Goal: Find specific page/section: Find specific page/section

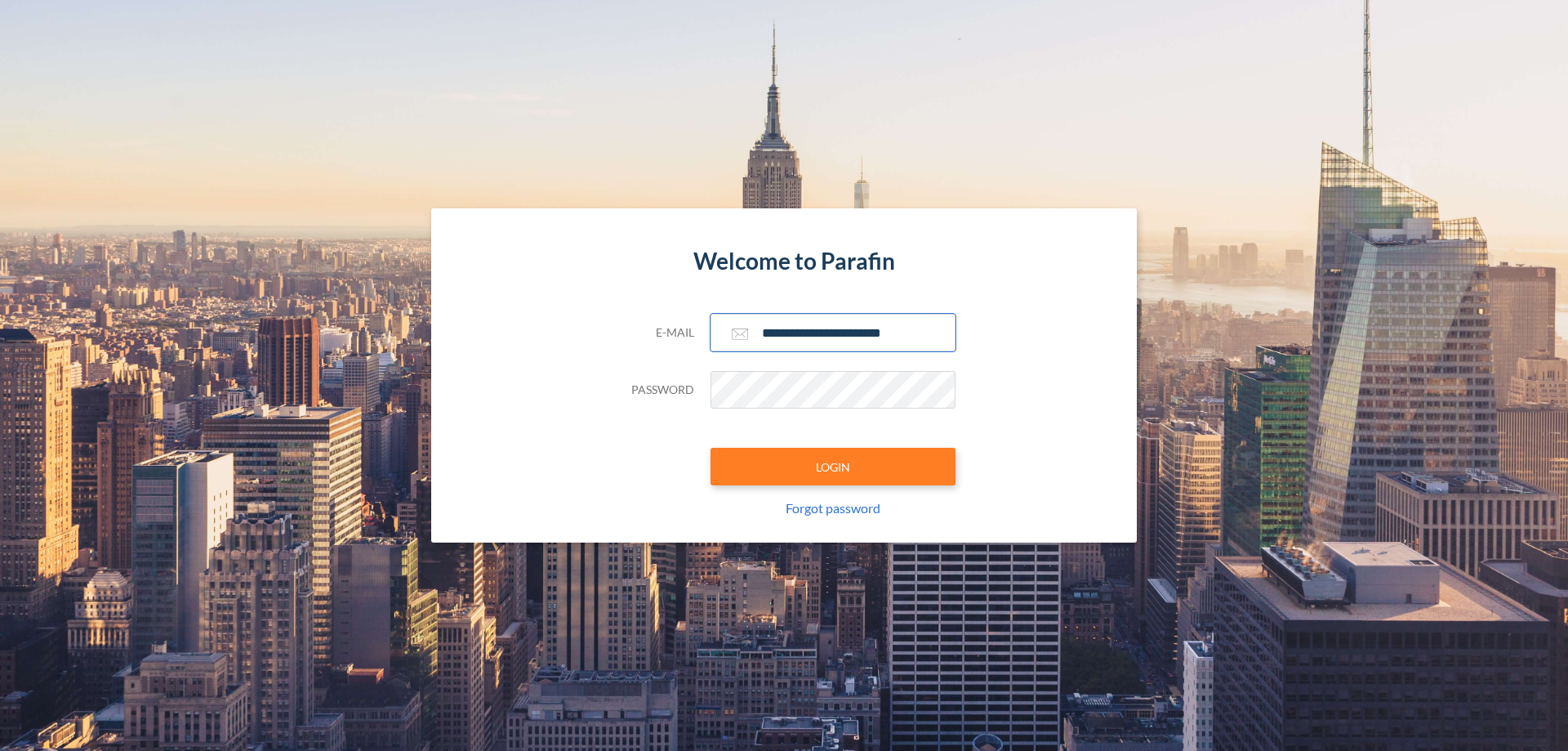
type input "**********"
click at [832, 467] on button "LOGIN" at bounding box center [833, 467] width 245 height 37
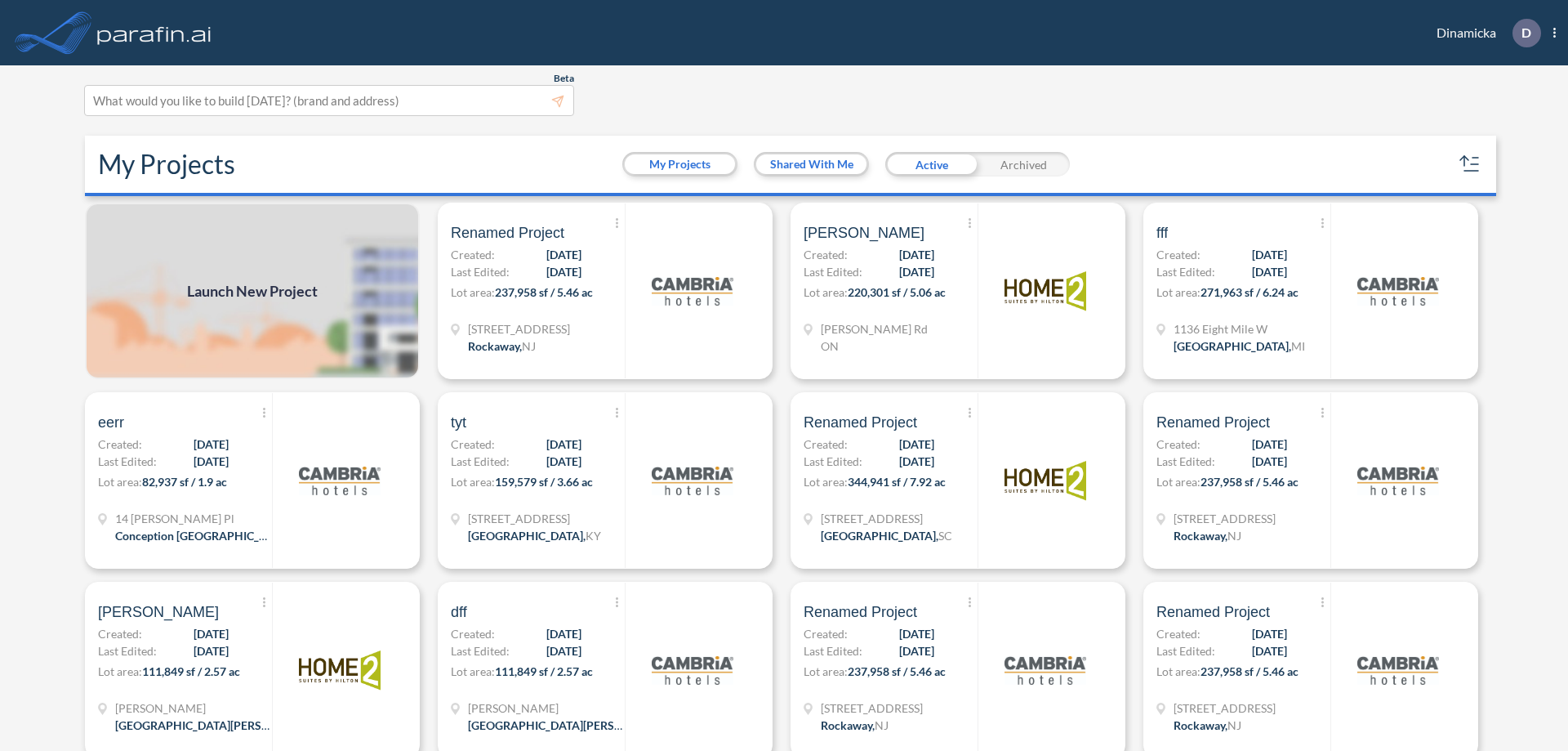
scroll to position [4, 0]
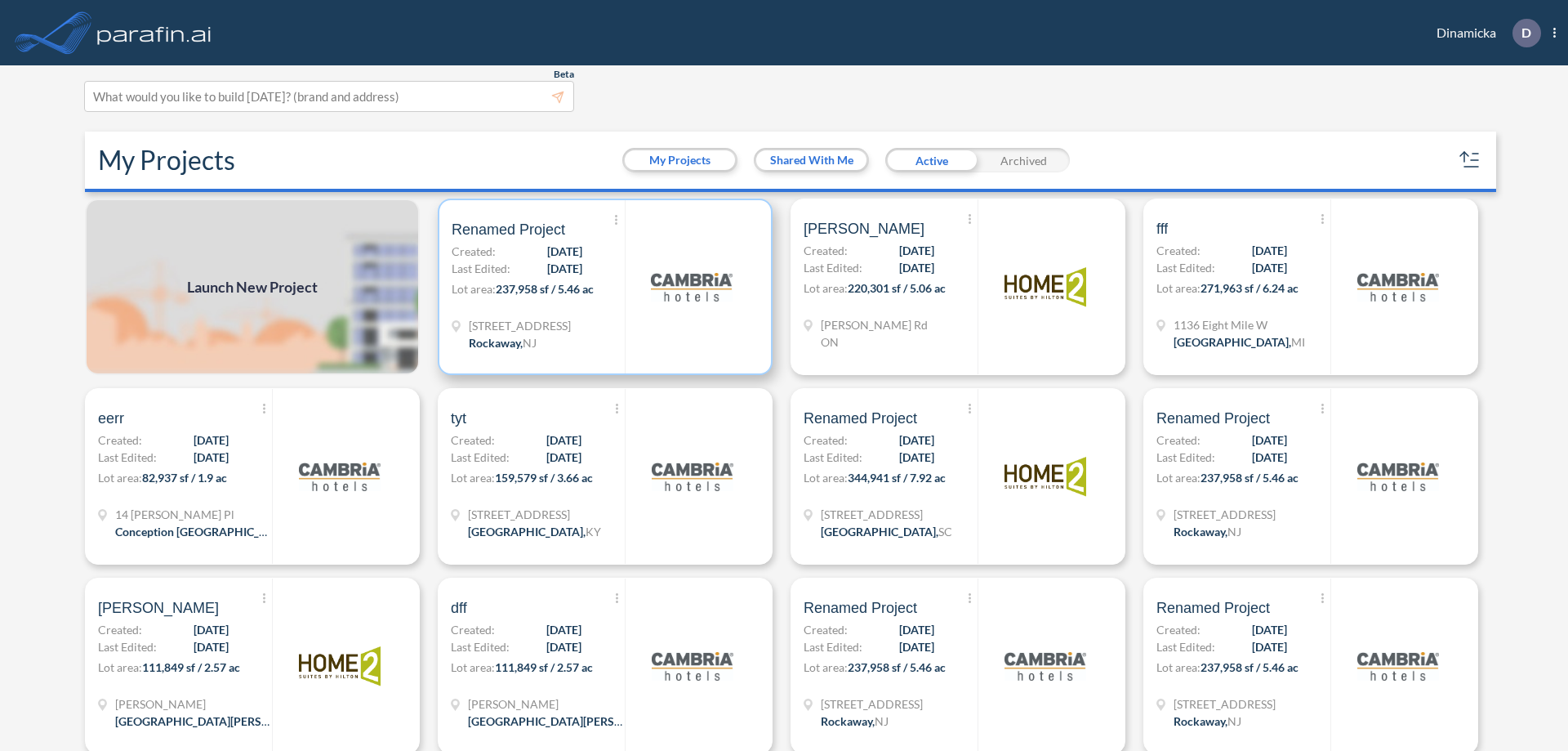
click at [601, 287] on p "Lot area: 237,958 sf / 5.46 ac" at bounding box center [537, 292] width 173 height 24
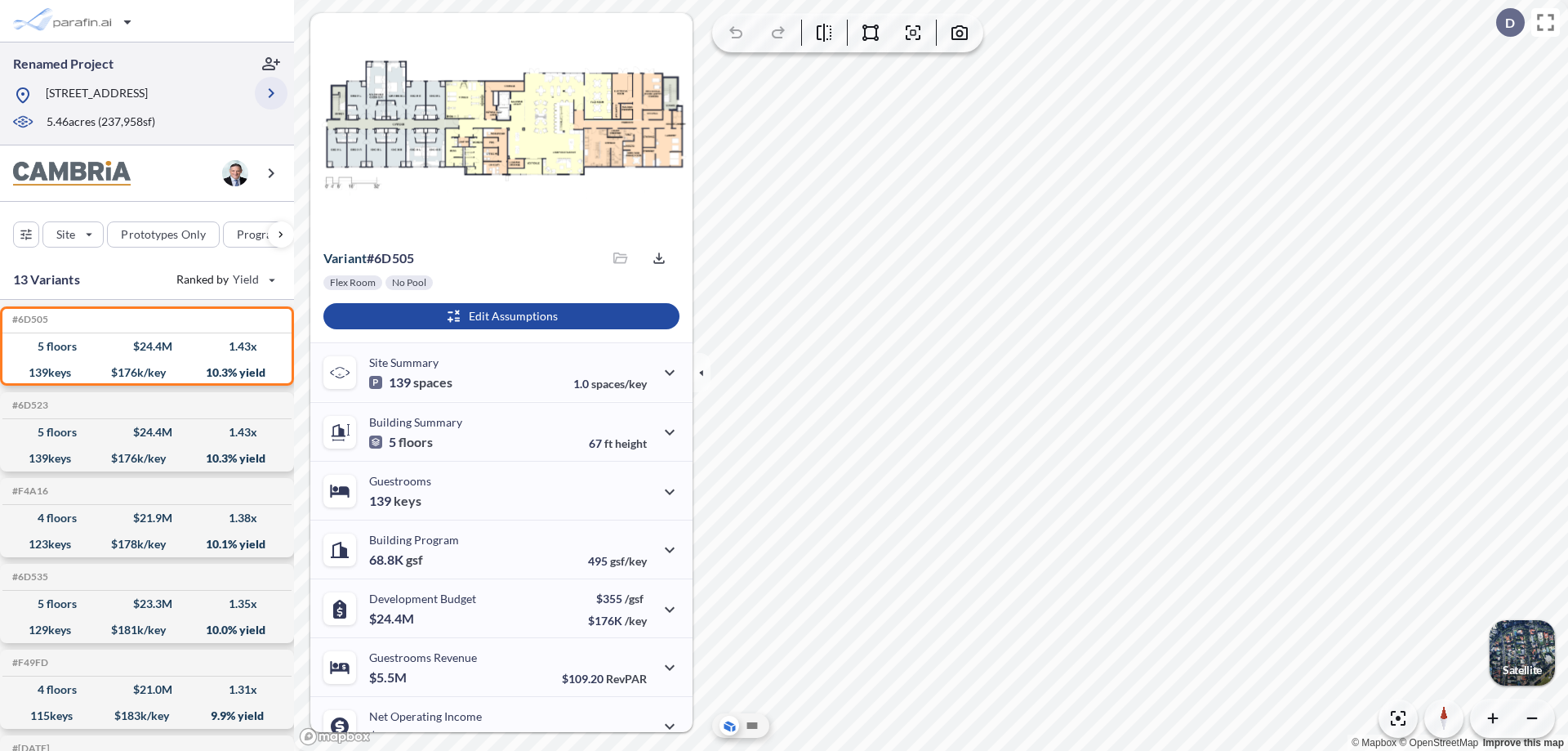
click at [271, 93] on icon "button" at bounding box center [271, 93] width 20 height 20
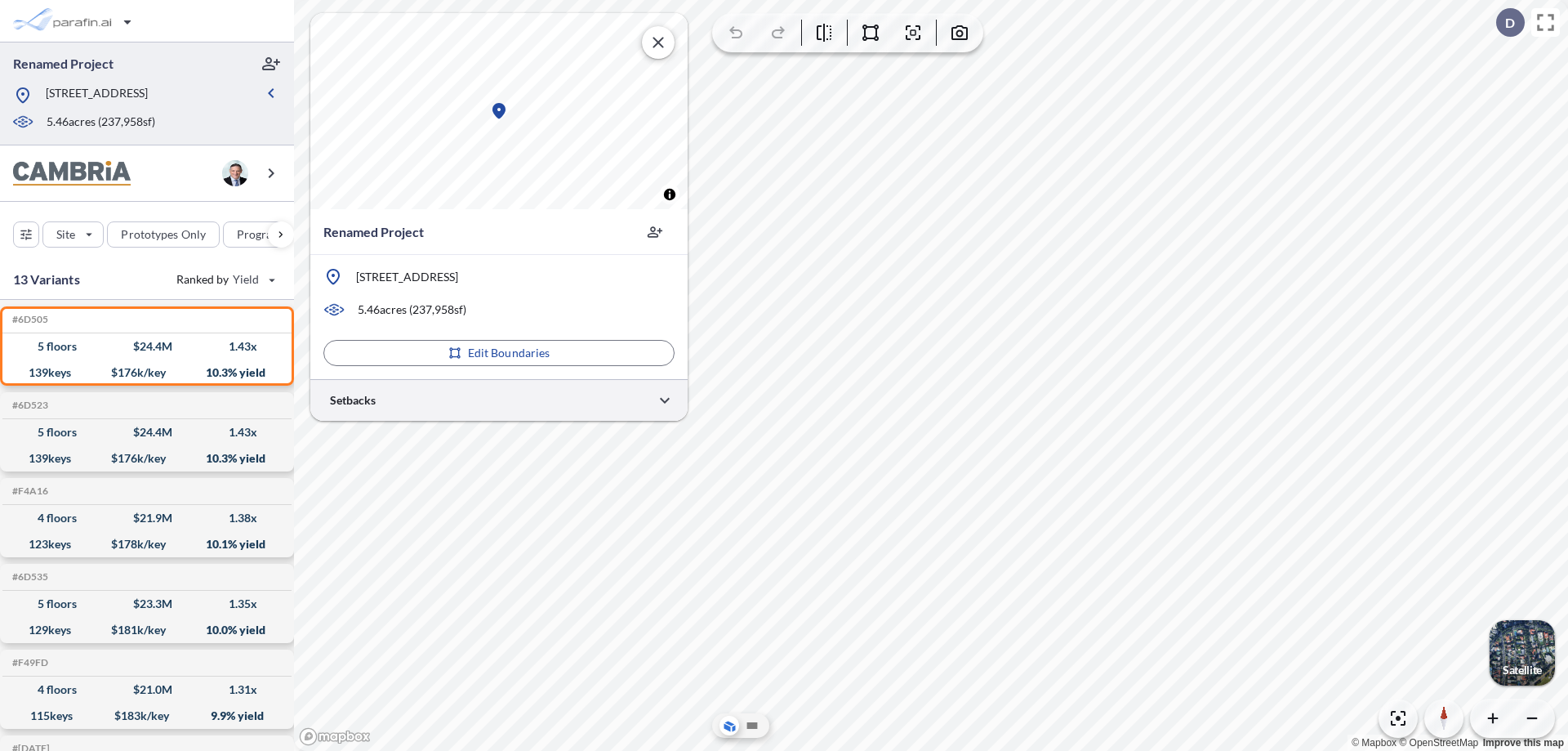
click at [499, 399] on div at bounding box center [498, 399] width 378 height 42
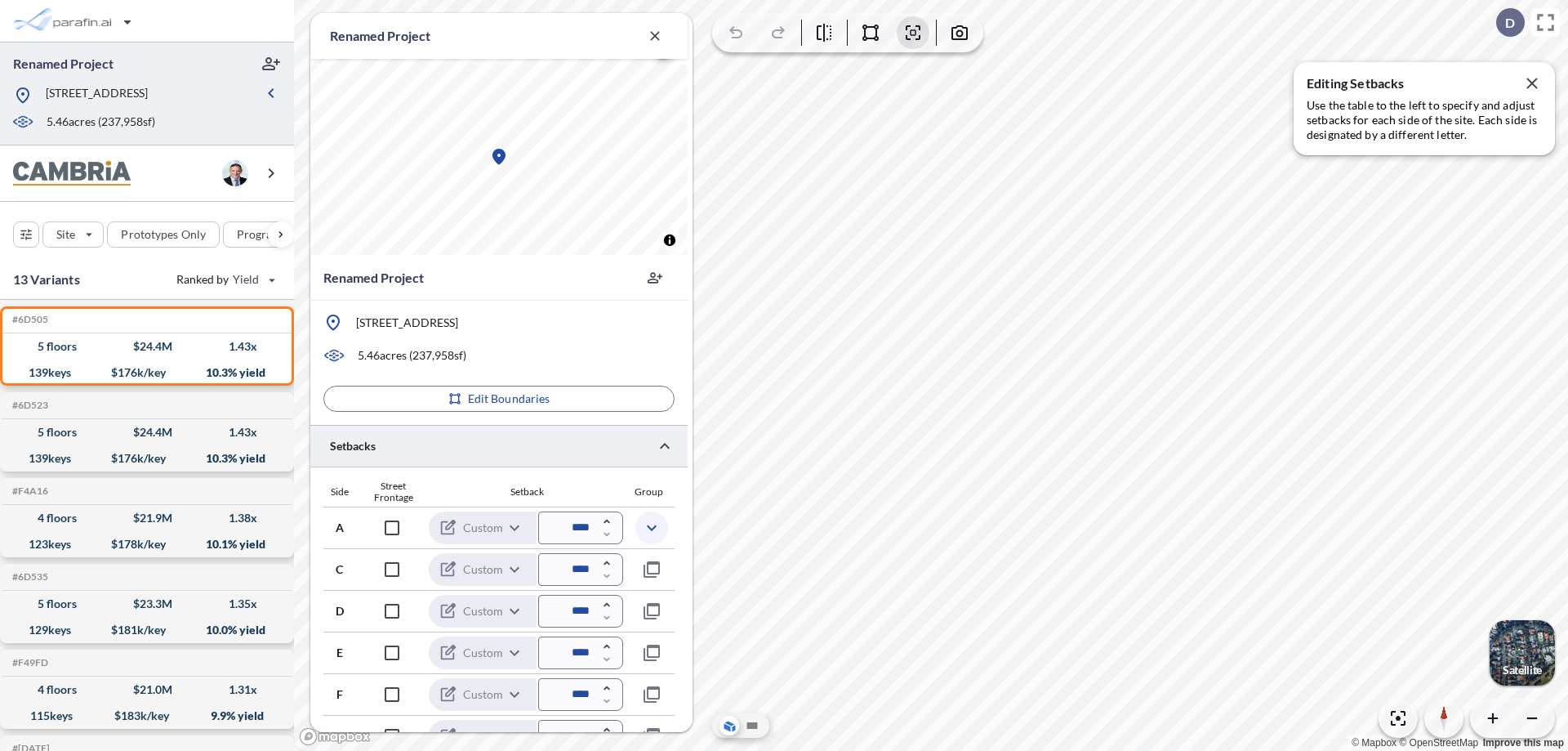
scroll to position [399, 0]
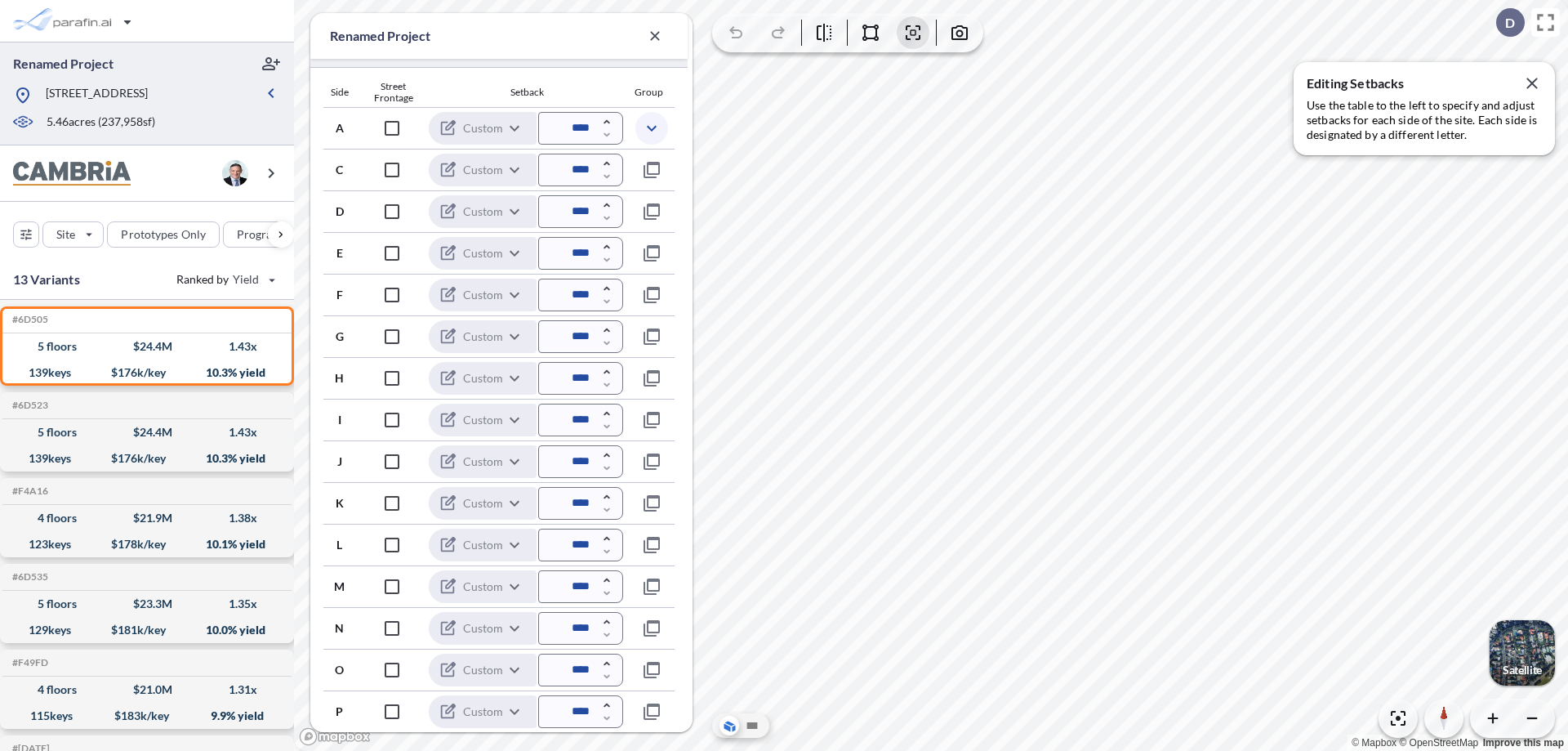
click at [650, 127] on icon "button" at bounding box center [651, 128] width 20 height 20
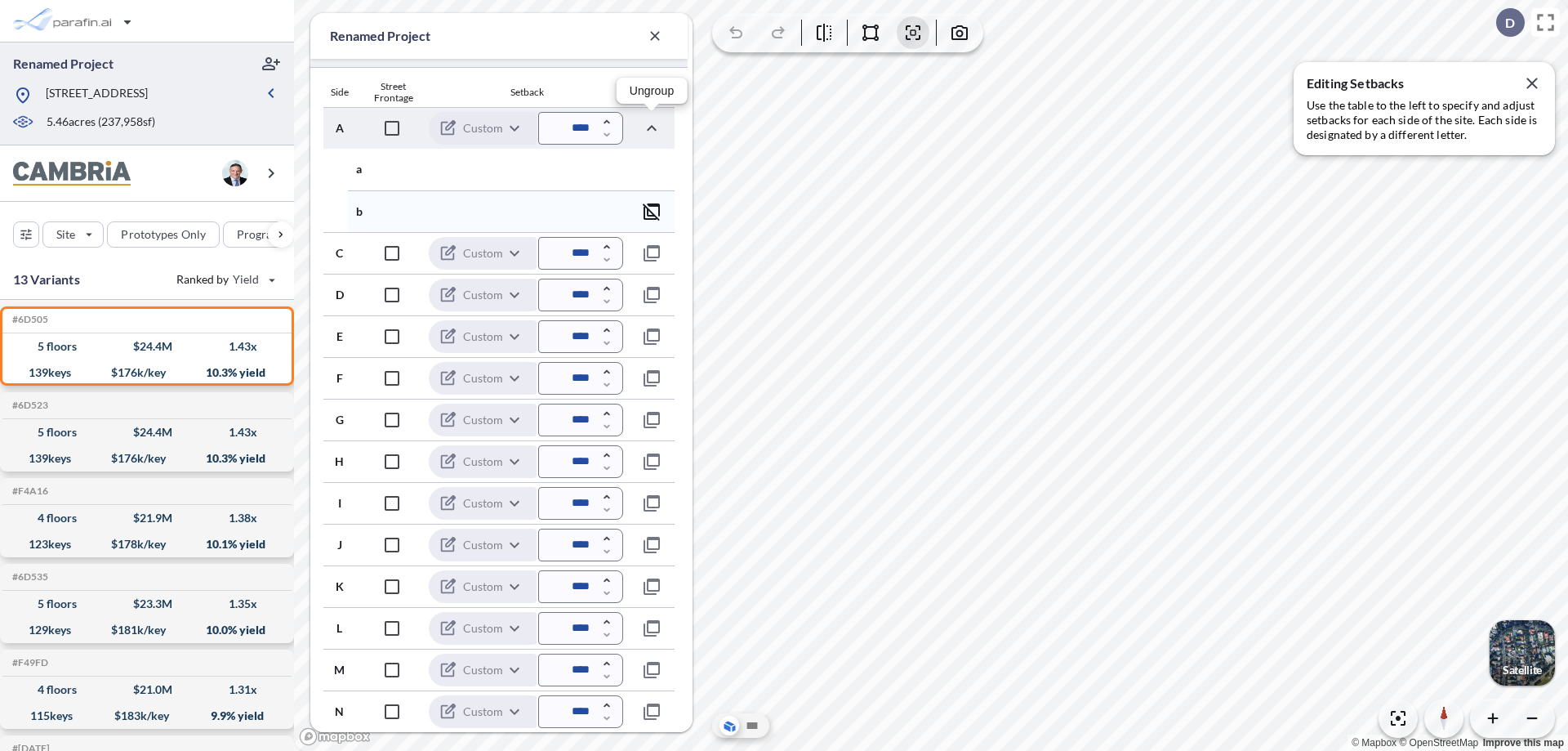
scroll to position [483, 0]
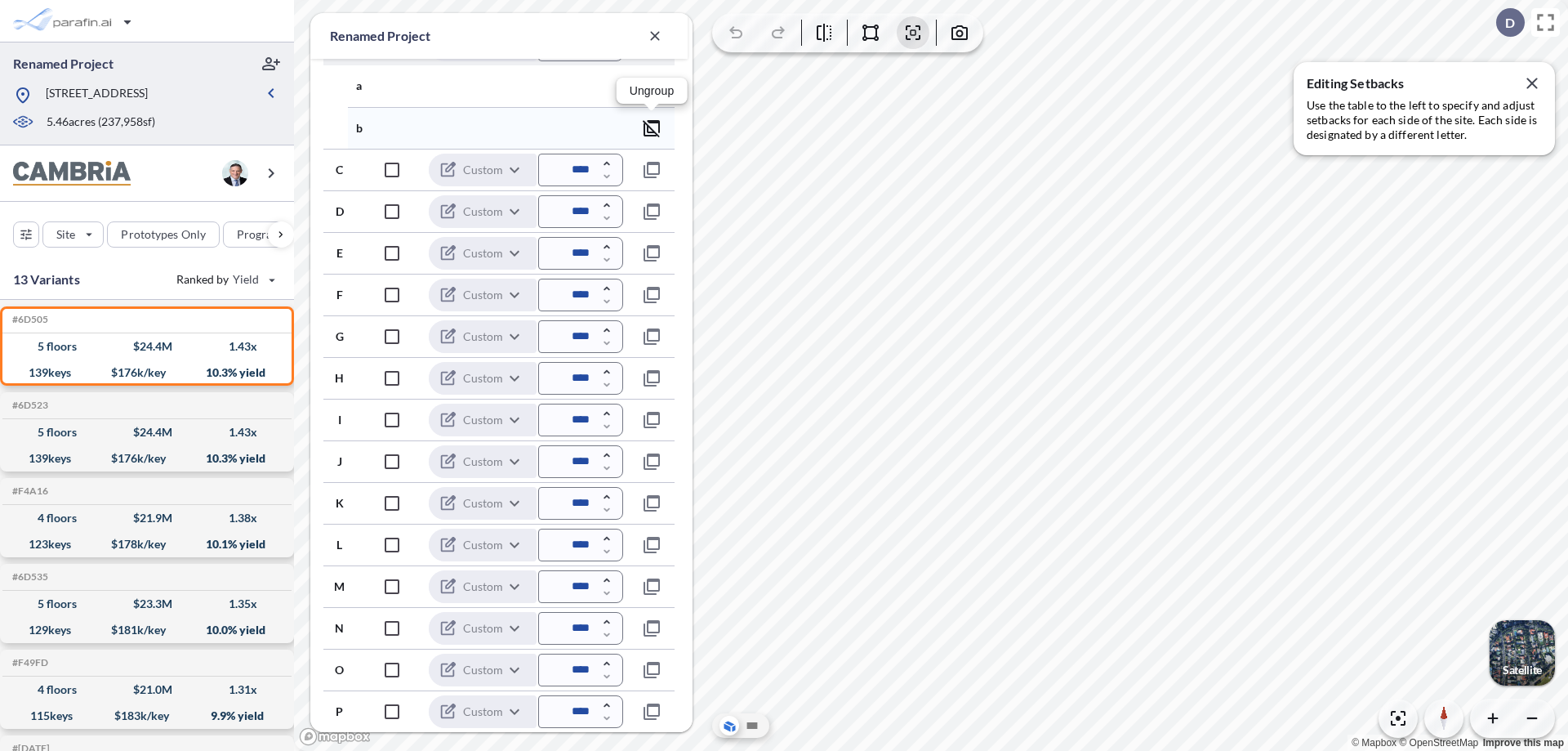
click at [651, 127] on icon "button" at bounding box center [651, 128] width 20 height 20
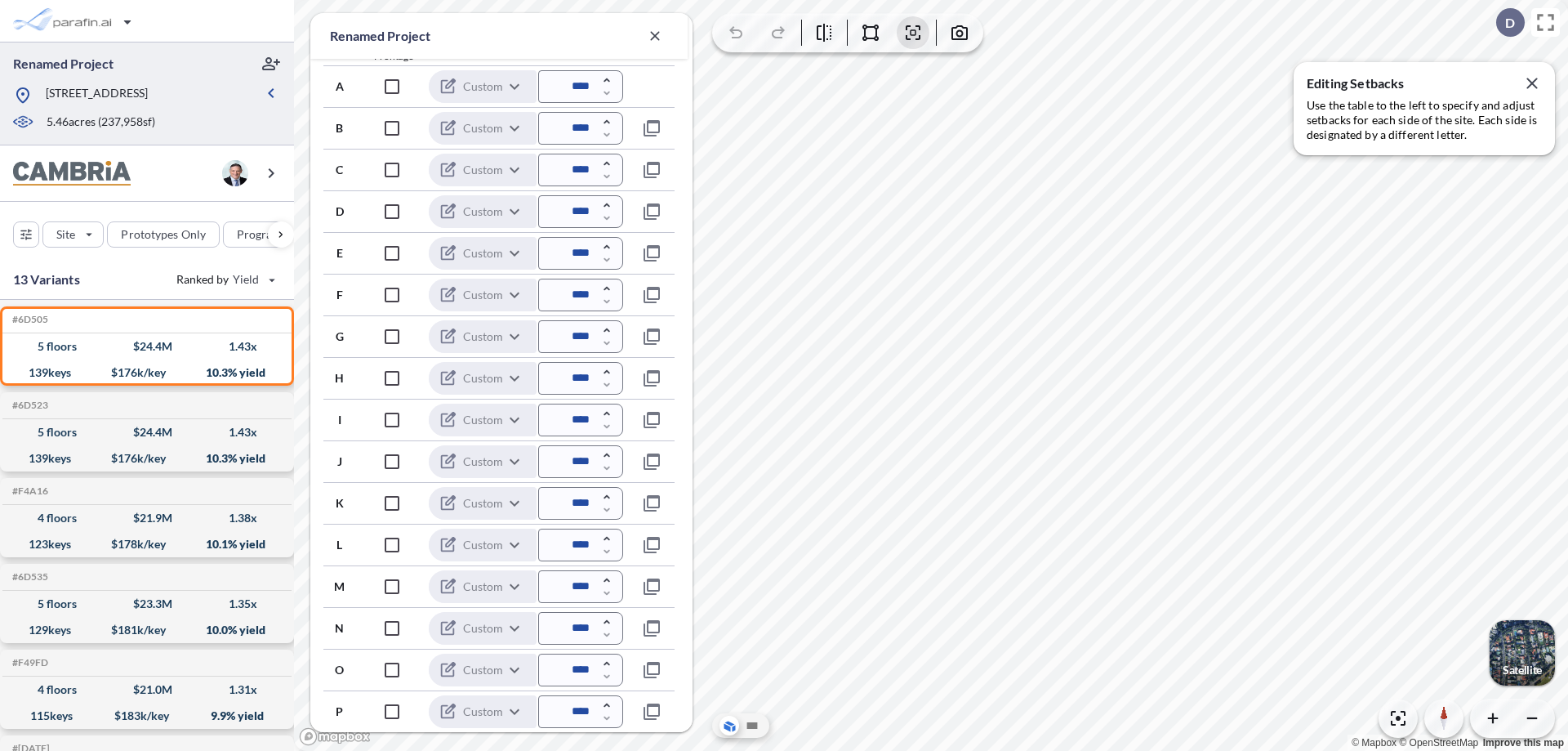
scroll to position [441, 0]
